Goal: Task Accomplishment & Management: Manage account settings

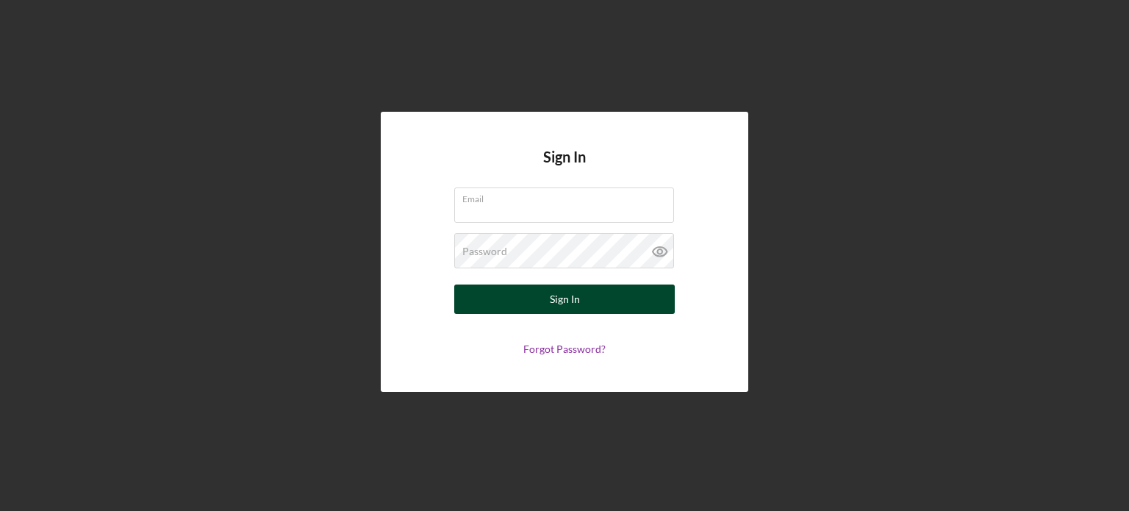
type input "[EMAIL_ADDRESS][DOMAIN_NAME]"
click at [551, 304] on div "Sign In" at bounding box center [565, 298] width 30 height 29
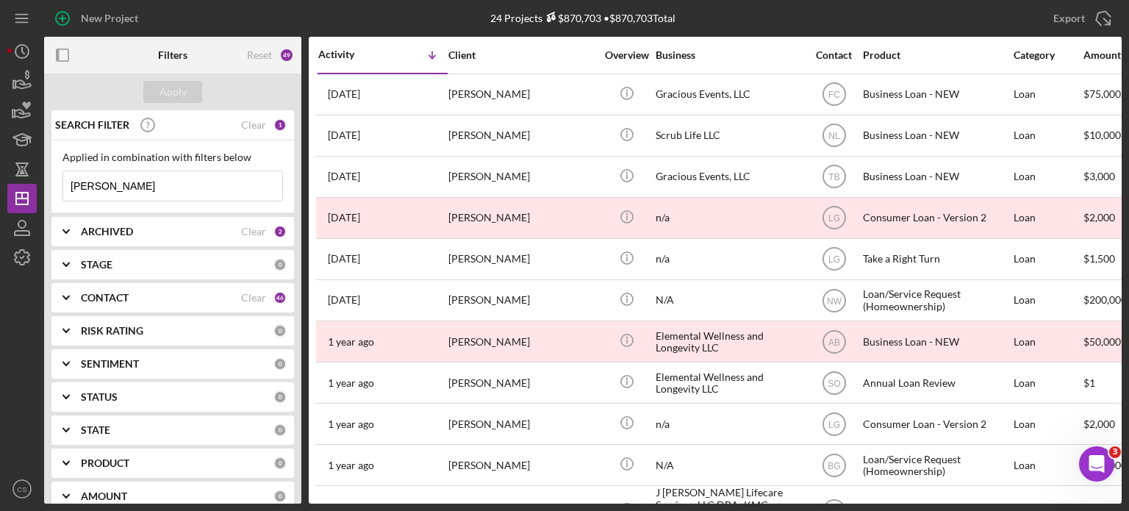
drag, startPoint x: 115, startPoint y: 184, endPoint x: 21, endPoint y: 183, distance: 94.1
click at [21, 183] on div "New Project 24 Projects $870,703 • $870,703 Total [PERSON_NAME] Export Icon/Exp…" at bounding box center [564, 251] width 1114 height 503
type input "[PERSON_NAME]"
click at [256, 229] on div "Clear" at bounding box center [253, 232] width 25 height 12
click at [65, 231] on icon "Icon/Expander" at bounding box center [66, 231] width 37 height 37
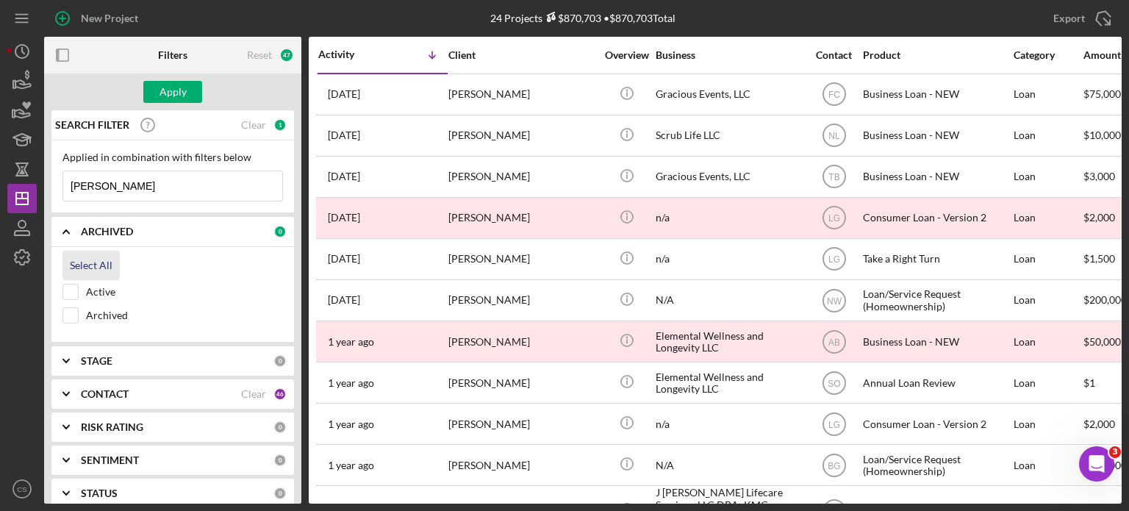
click at [76, 265] on div "Select All" at bounding box center [91, 265] width 43 height 29
checkbox input "true"
click at [253, 395] on div "Clear" at bounding box center [253, 394] width 25 height 12
click at [111, 391] on b "CONTACT" at bounding box center [105, 394] width 48 height 12
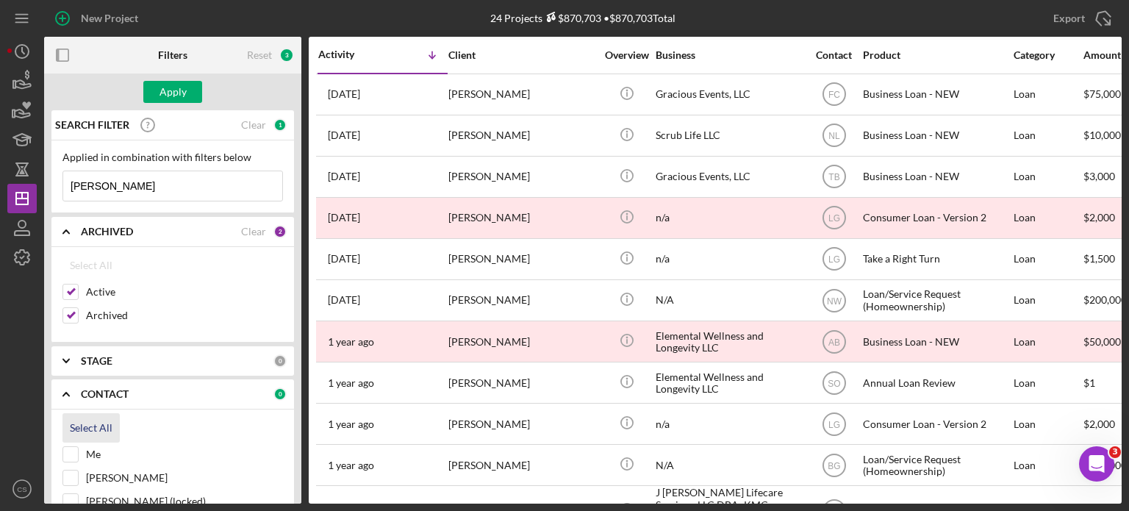
click at [82, 425] on div "Select All" at bounding box center [91, 427] width 43 height 29
checkbox input "true"
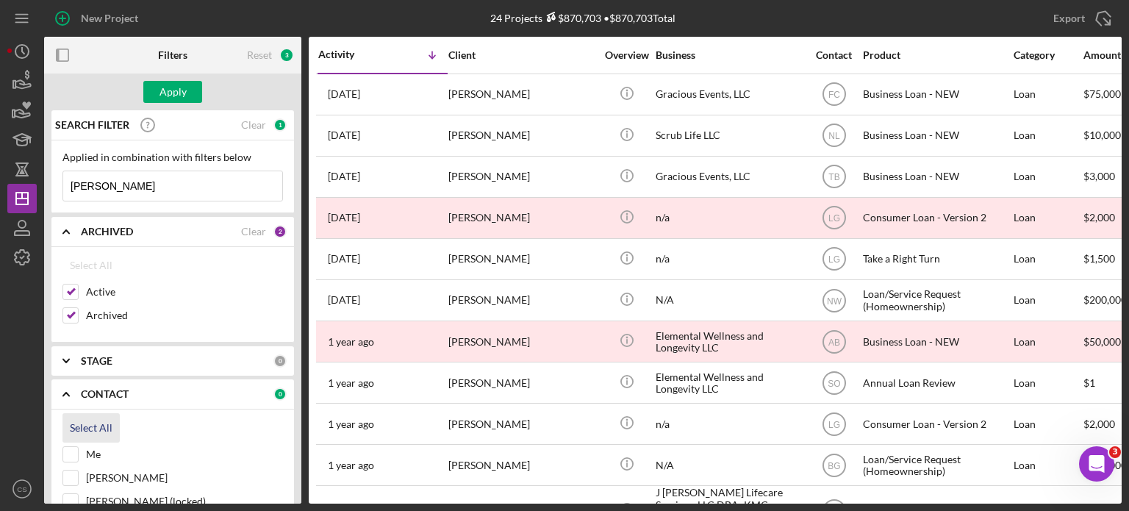
checkbox input "true"
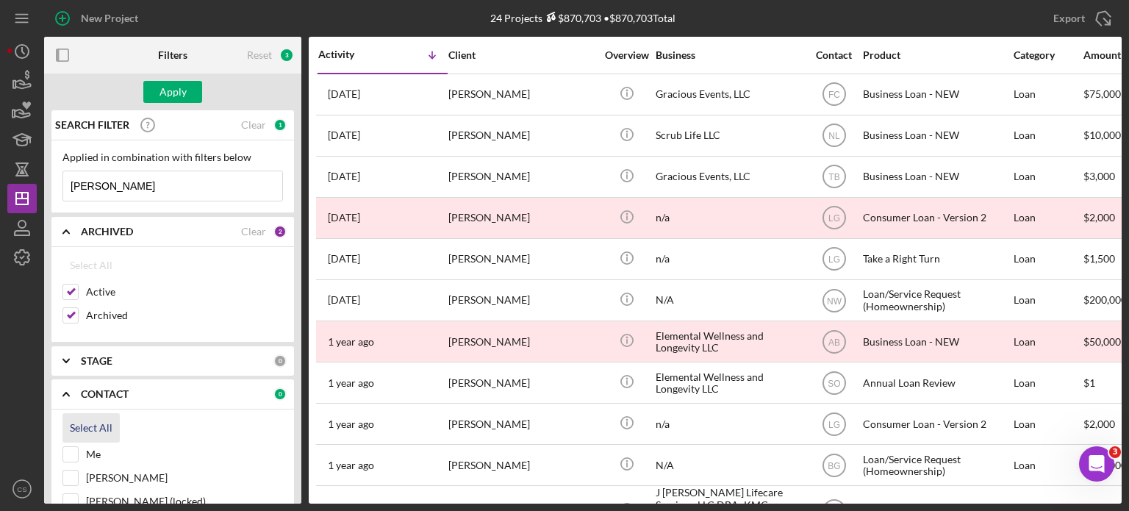
checkbox input "true"
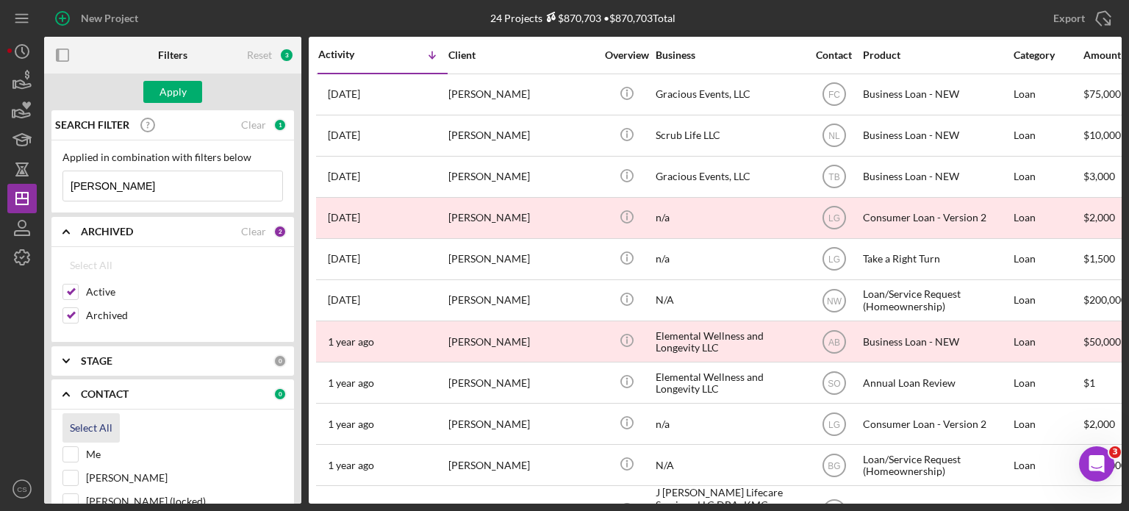
checkbox input "true"
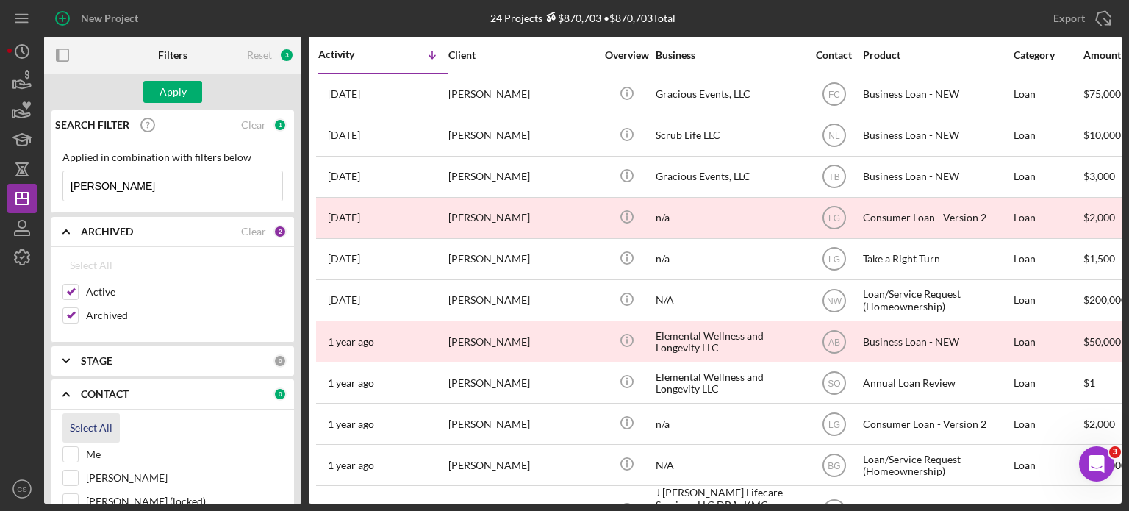
checkbox input "true"
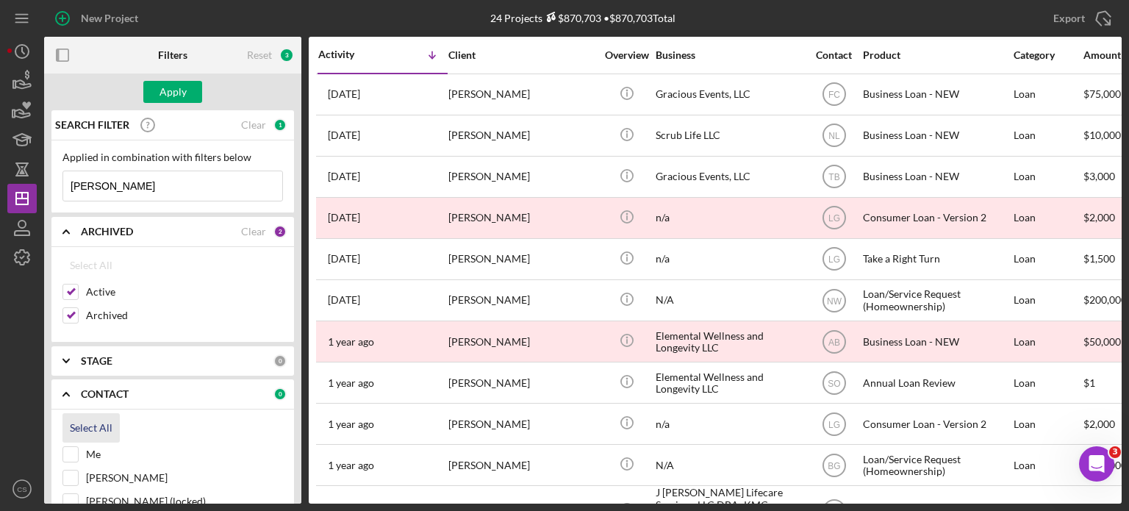
checkbox input "true"
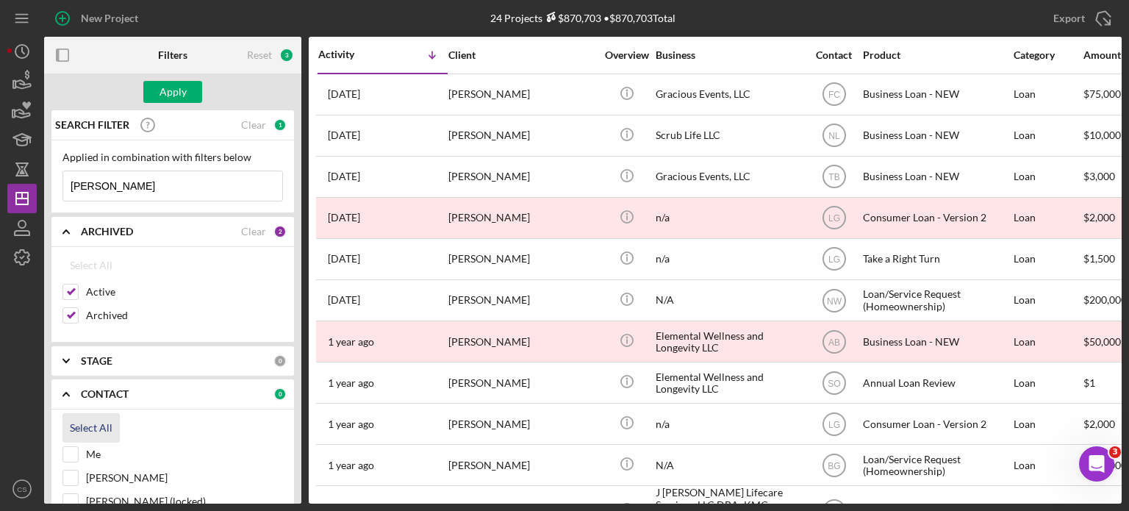
checkbox input "true"
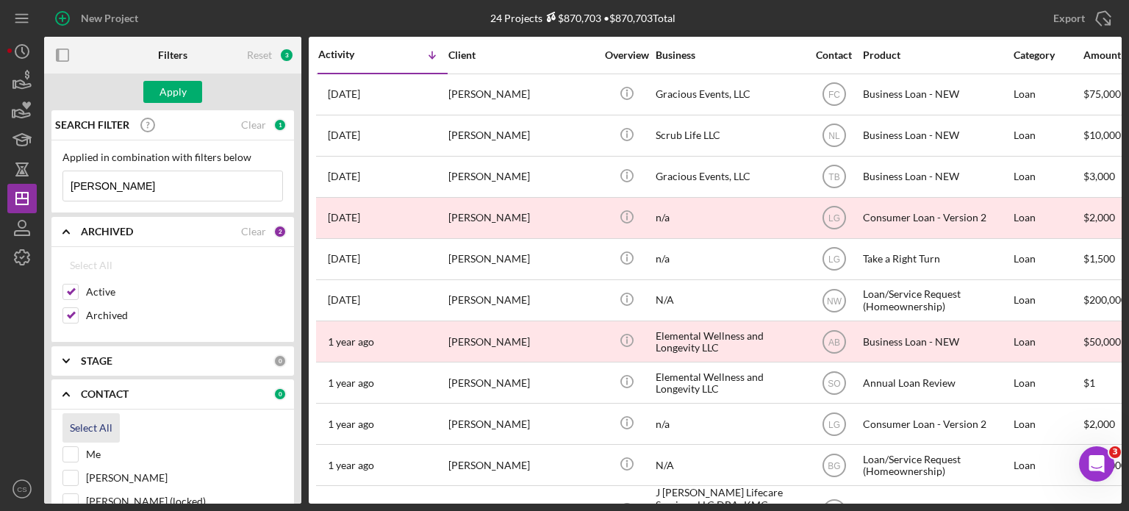
checkbox input "true"
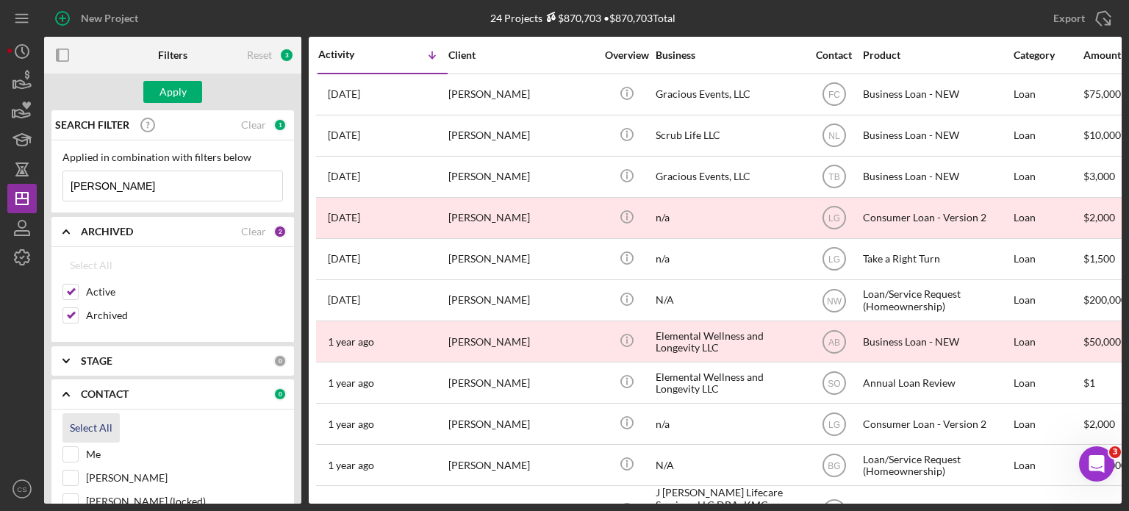
checkbox input "true"
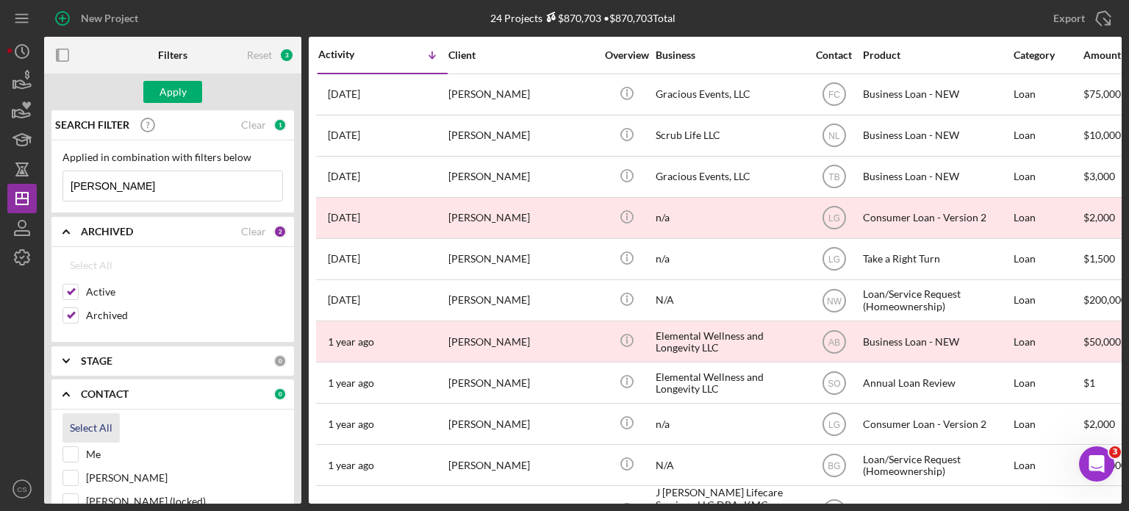
checkbox input "true"
click at [170, 96] on div "Apply" at bounding box center [172, 92] width 27 height 22
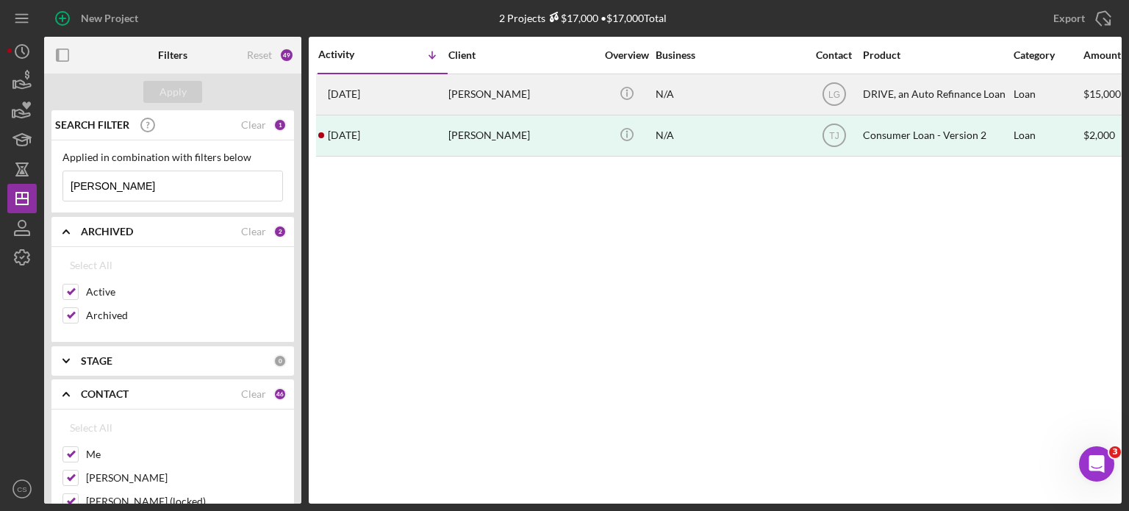
click at [360, 94] on time "[DATE]" at bounding box center [344, 94] width 32 height 12
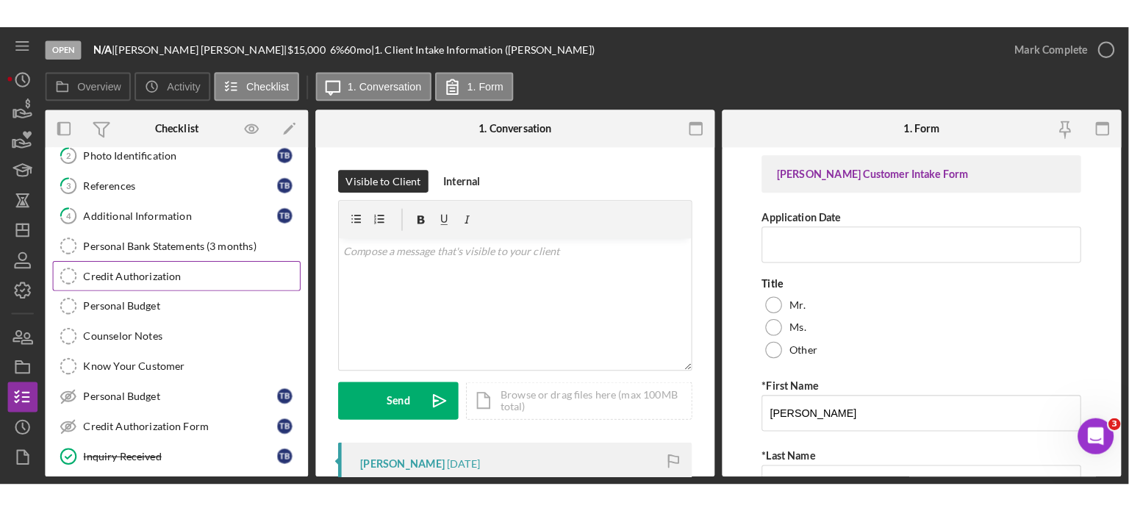
scroll to position [220, 0]
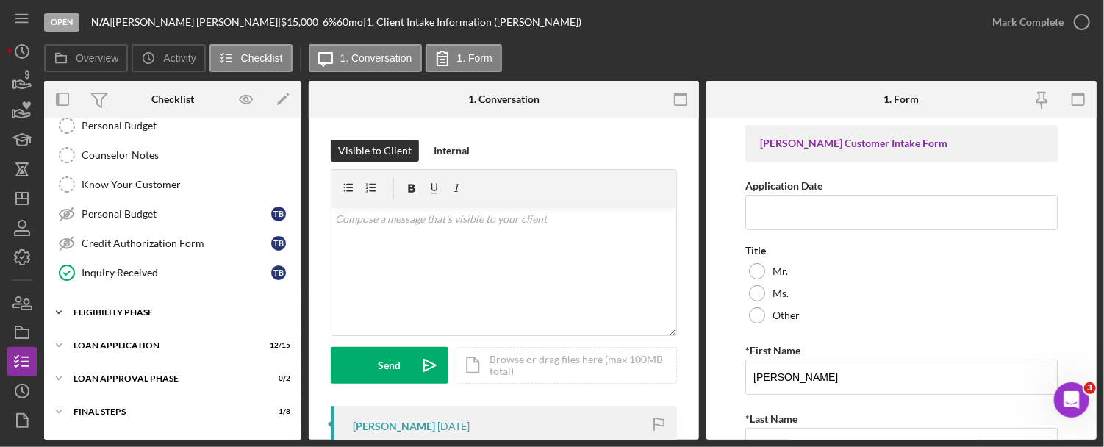
click at [62, 308] on icon "Icon/Expander" at bounding box center [58, 312] width 29 height 29
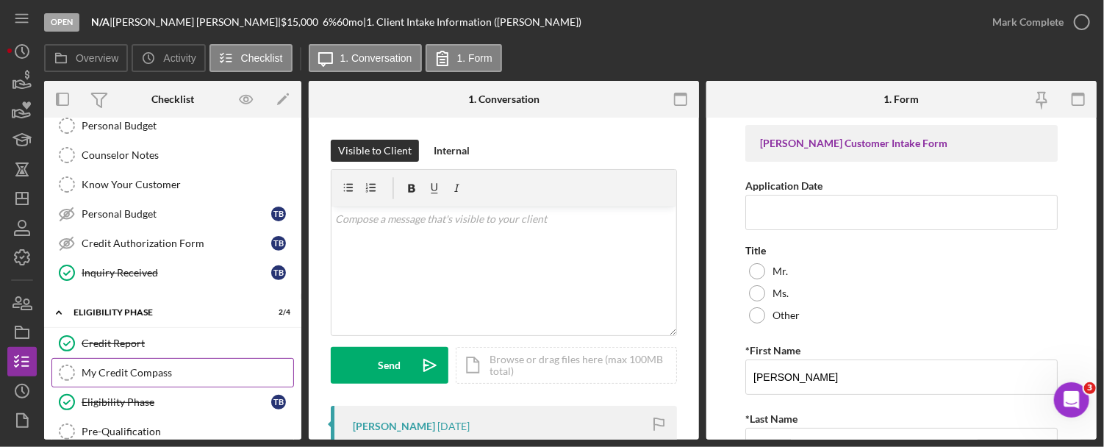
click at [122, 371] on div "My Credit Compass" at bounding box center [188, 373] width 212 height 12
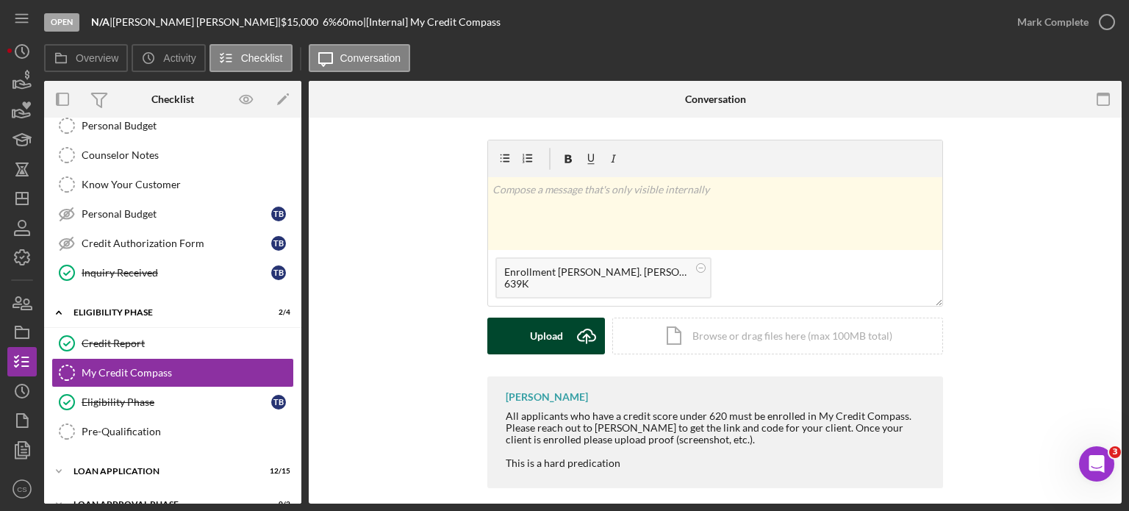
click at [582, 337] on icon "Icon/Upload" at bounding box center [586, 335] width 37 height 37
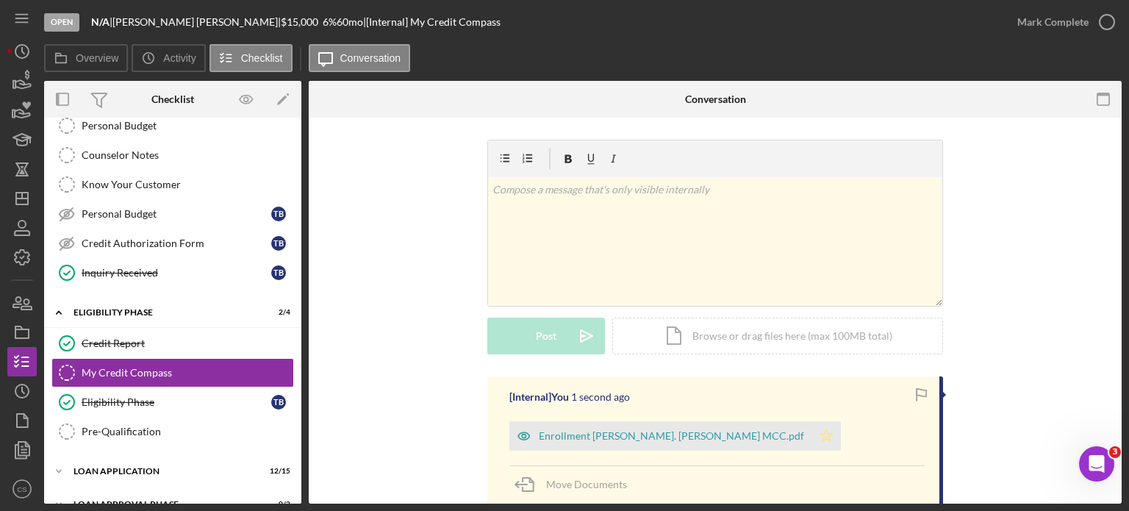
click at [811, 436] on icon "Icon/Star" at bounding box center [825, 435] width 29 height 29
click at [1102, 26] on icon "button" at bounding box center [1106, 22] width 37 height 37
